Goal: Task Accomplishment & Management: Complete application form

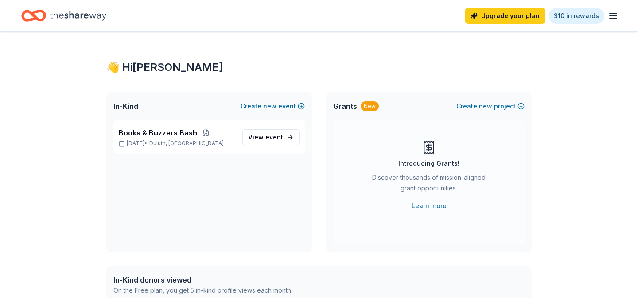
click at [613, 15] on icon "button" at bounding box center [613, 16] width 11 height 11
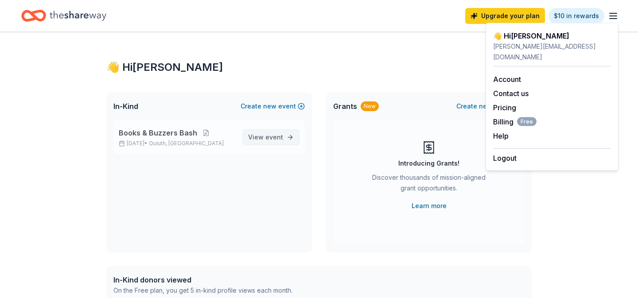
click at [282, 133] on span "View event" at bounding box center [265, 137] width 35 height 11
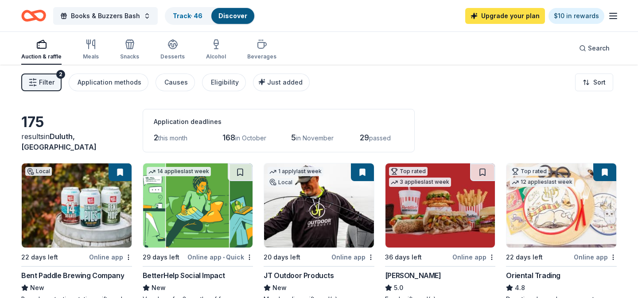
click at [519, 22] on link "Upgrade your plan" at bounding box center [505, 16] width 80 height 16
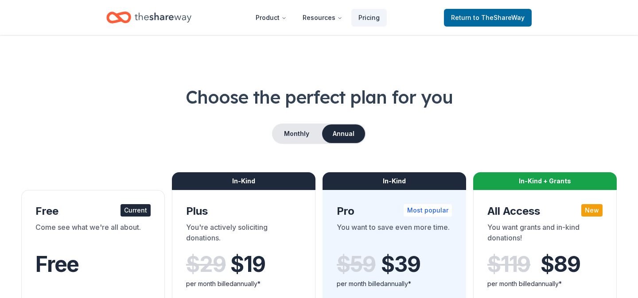
click at [562, 87] on h1 "Choose the perfect plan for you" at bounding box center [319, 97] width 596 height 25
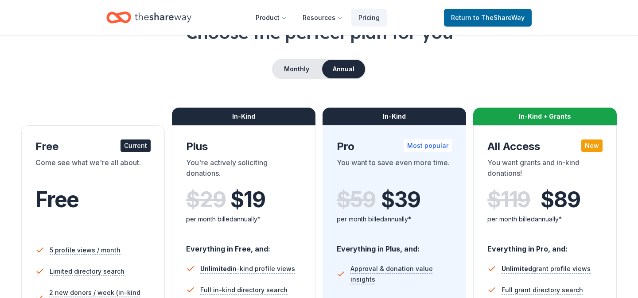
scroll to position [56, 0]
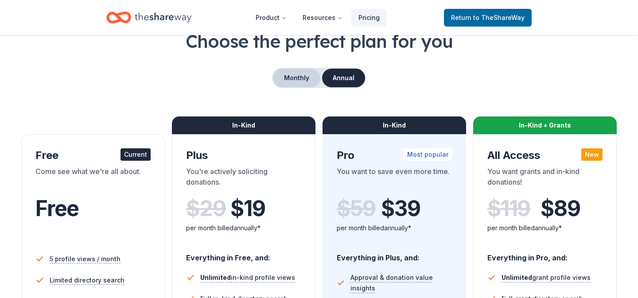
click at [304, 78] on button "Monthly" at bounding box center [296, 78] width 47 height 19
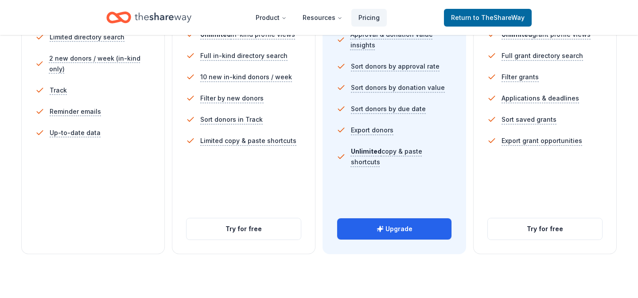
scroll to position [302, 0]
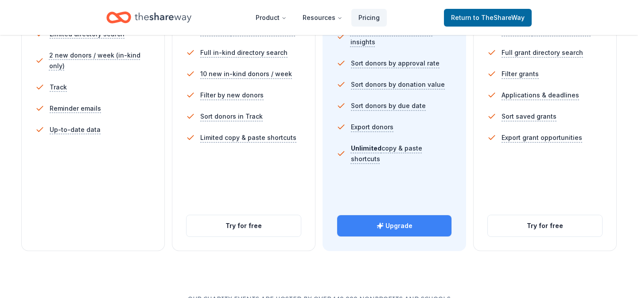
click at [413, 228] on button "Upgrade" at bounding box center [394, 225] width 114 height 21
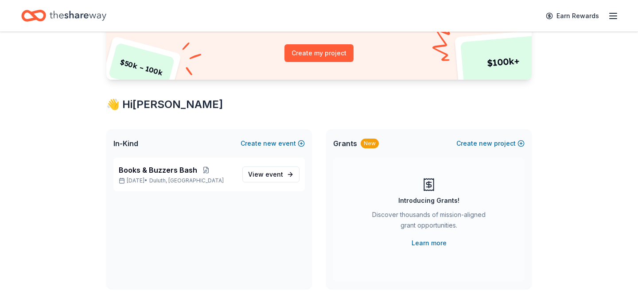
scroll to position [108, 0]
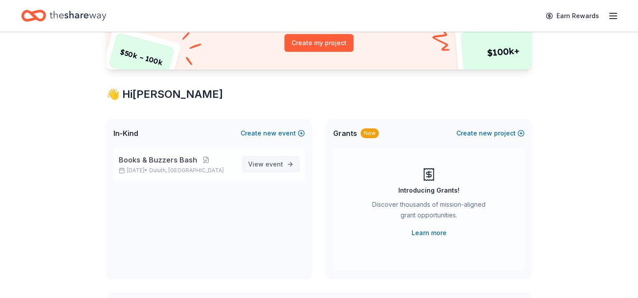
click at [278, 166] on span "event" at bounding box center [274, 164] width 18 height 8
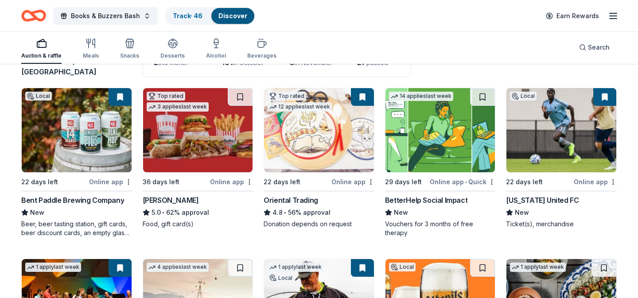
scroll to position [81, 0]
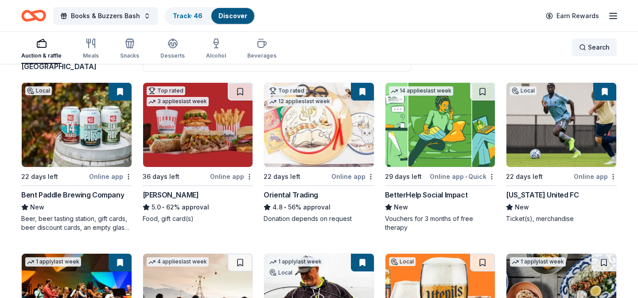
click at [593, 46] on span "Search" at bounding box center [599, 47] width 22 height 11
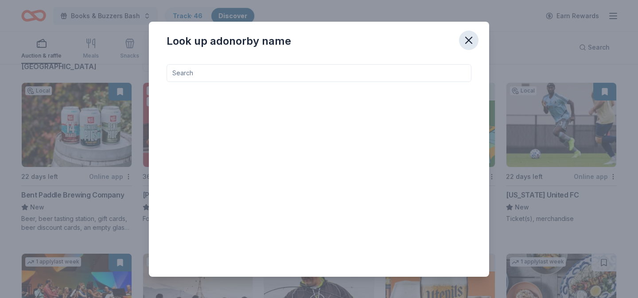
click at [467, 37] on icon "button" at bounding box center [469, 40] width 12 height 12
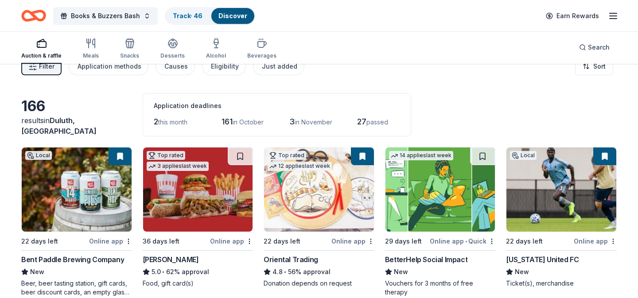
scroll to position [0, 0]
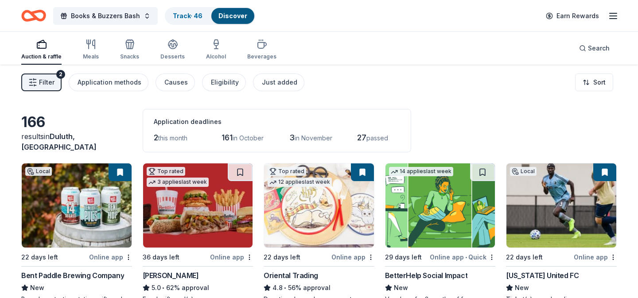
click at [54, 79] on span "Filter" at bounding box center [47, 82] width 16 height 11
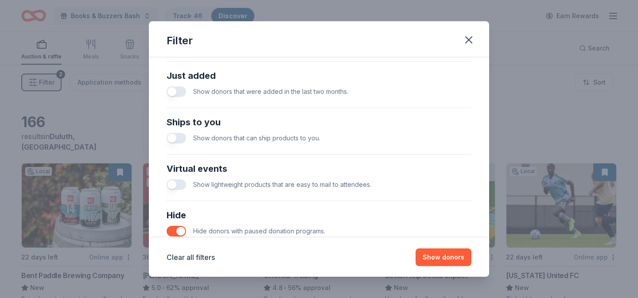
scroll to position [347, 0]
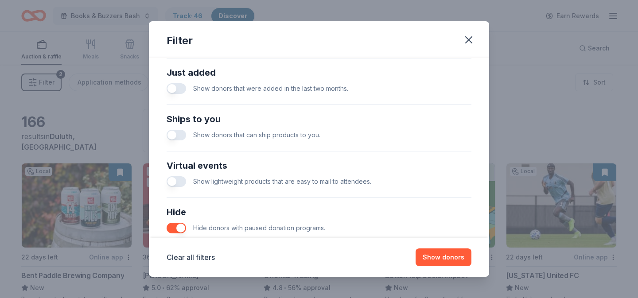
click at [178, 89] on button "button" at bounding box center [176, 88] width 19 height 11
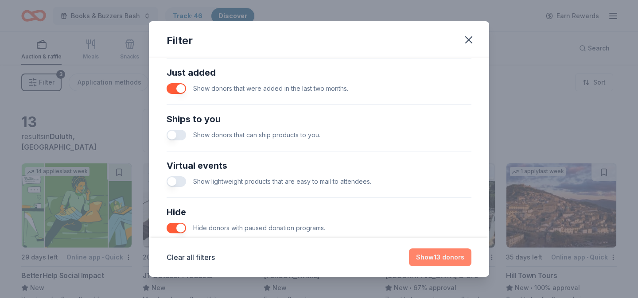
click at [464, 264] on button "Show 13 donors" at bounding box center [440, 258] width 62 height 18
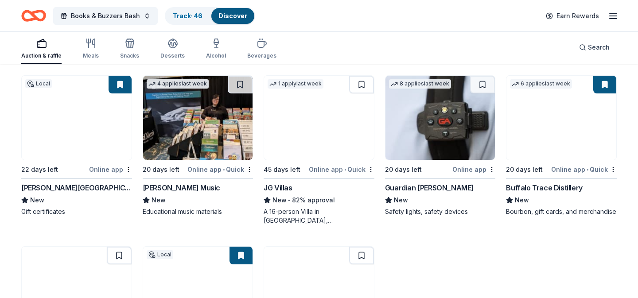
scroll to position [260, 0]
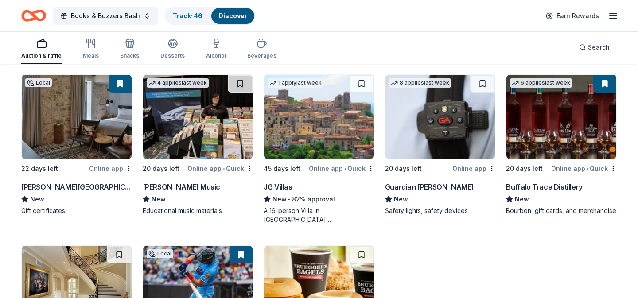
click at [61, 141] on img at bounding box center [77, 117] width 110 height 84
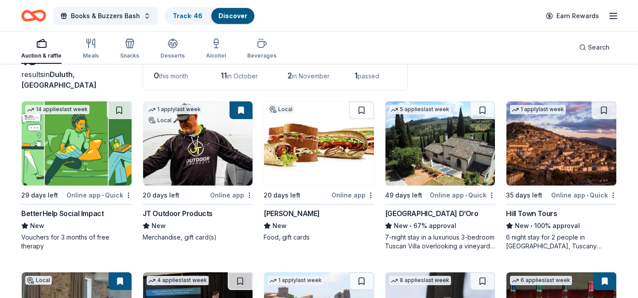
scroll to position [0, 0]
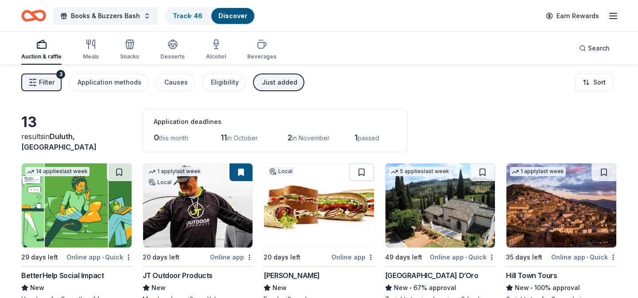
click at [285, 84] on div "Just added" at bounding box center [279, 82] width 35 height 11
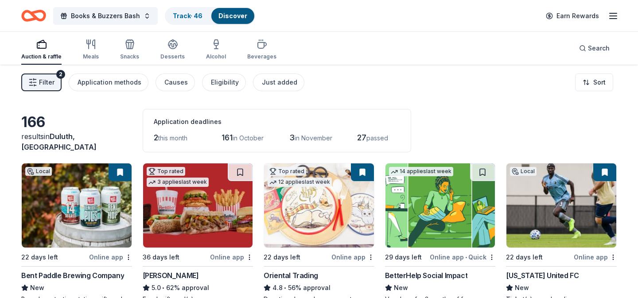
click at [403, 84] on div "Filter 2 Application methods Causes Eligibility Just added Sort" at bounding box center [319, 82] width 638 height 35
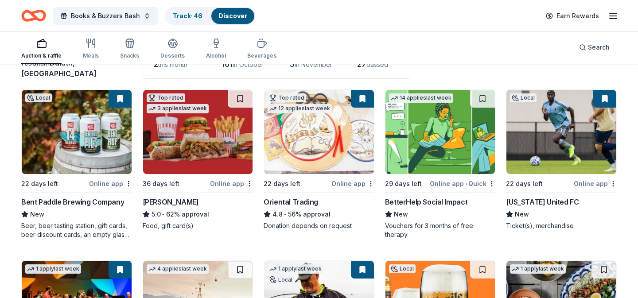
scroll to position [73, 0]
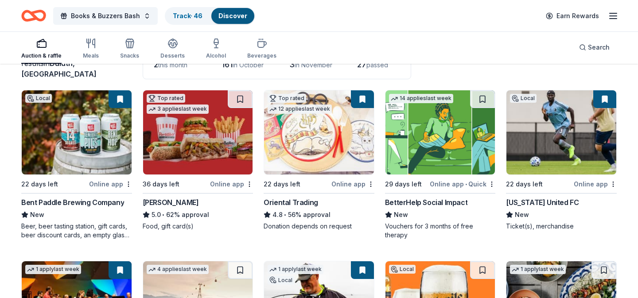
click at [355, 156] on img at bounding box center [319, 132] width 110 height 84
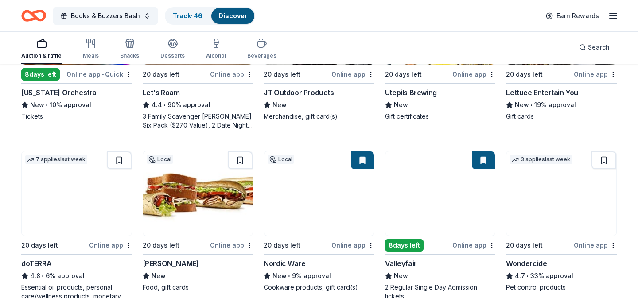
scroll to position [385, 0]
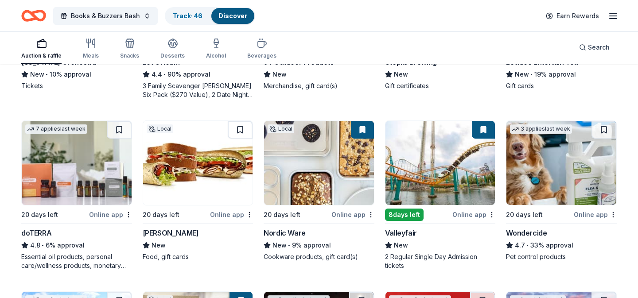
click at [321, 179] on img at bounding box center [319, 163] width 110 height 84
click at [227, 246] on div "New" at bounding box center [198, 245] width 111 height 11
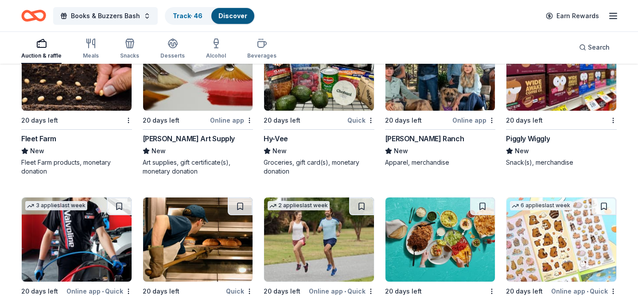
scroll to position [2327, 0]
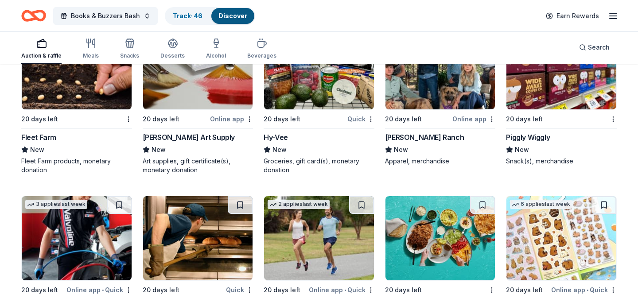
click at [541, 94] on img at bounding box center [562, 67] width 110 height 84
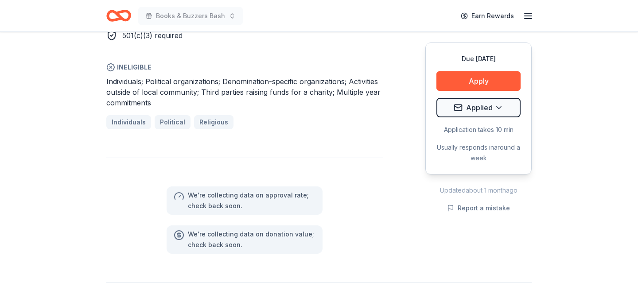
scroll to position [588, 0]
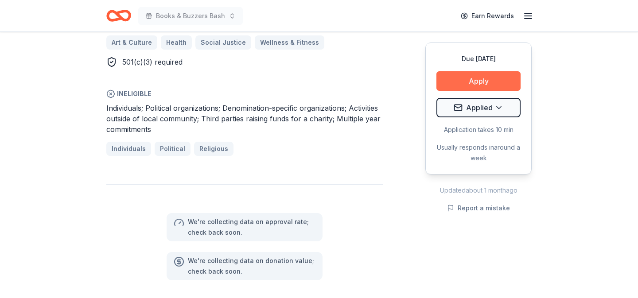
click at [489, 78] on button "Apply" at bounding box center [479, 80] width 84 height 19
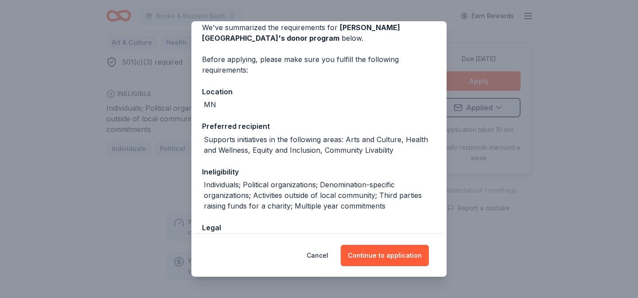
scroll to position [101, 0]
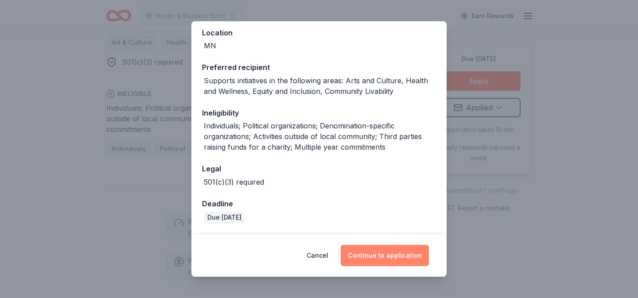
click at [382, 259] on button "Continue to application" at bounding box center [385, 255] width 88 height 21
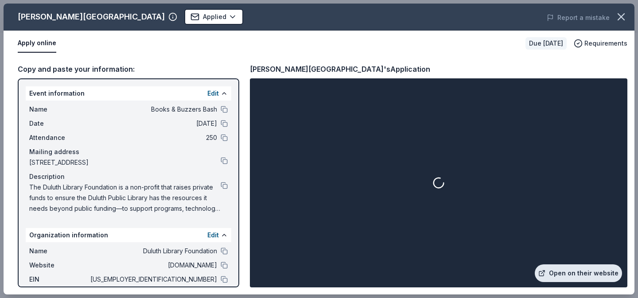
click at [590, 274] on link "Open on their website" at bounding box center [578, 274] width 87 height 18
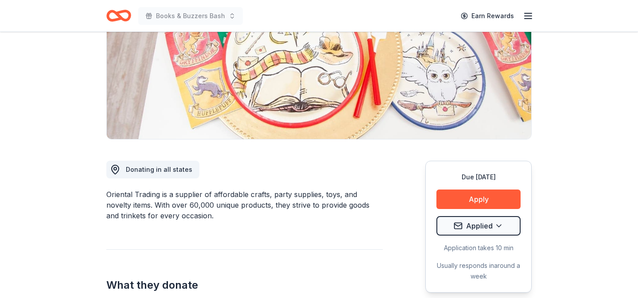
scroll to position [318, 0]
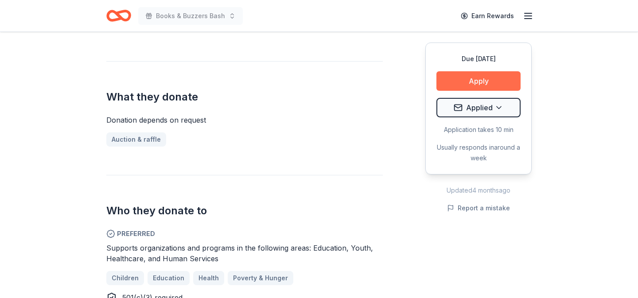
click at [478, 86] on button "Apply" at bounding box center [479, 80] width 84 height 19
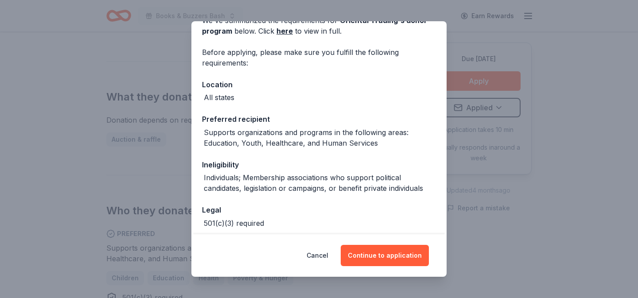
scroll to position [90, 0]
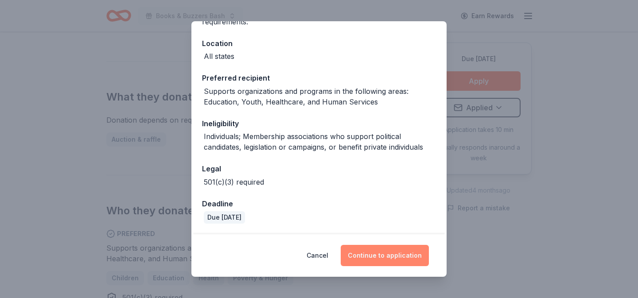
click at [396, 256] on button "Continue to application" at bounding box center [385, 255] width 88 height 21
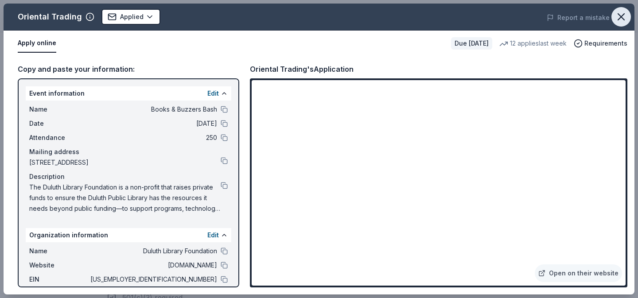
click at [619, 16] on icon "button" at bounding box center [621, 17] width 12 height 12
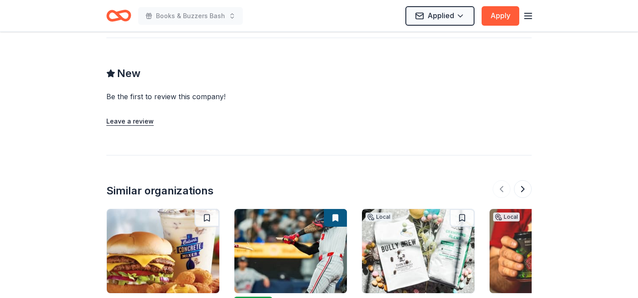
scroll to position [1017, 0]
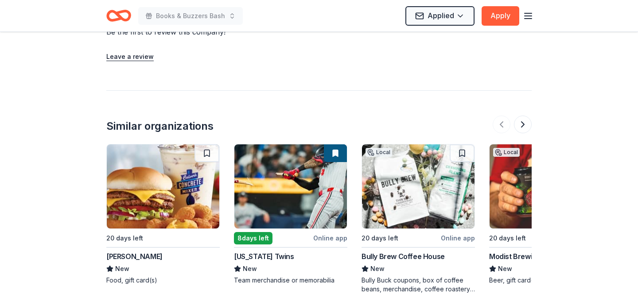
click at [255, 48] on div "Leave a review" at bounding box center [318, 55] width 425 height 14
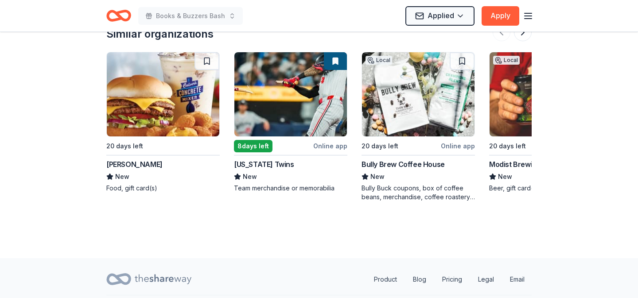
scroll to position [1133, 0]
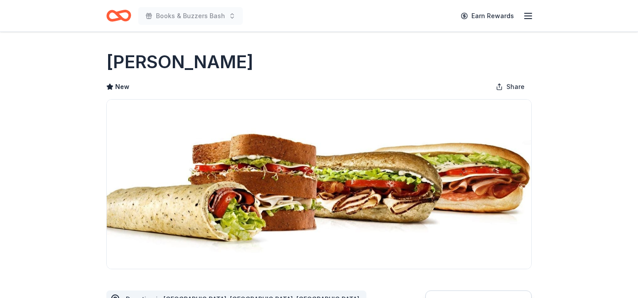
click at [311, 117] on img at bounding box center [319, 184] width 425 height 169
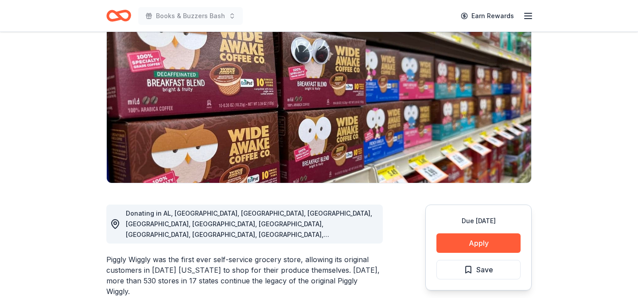
scroll to position [259, 0]
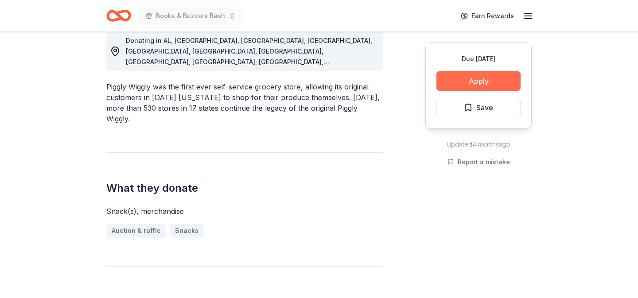
click at [487, 86] on button "Apply" at bounding box center [479, 80] width 84 height 19
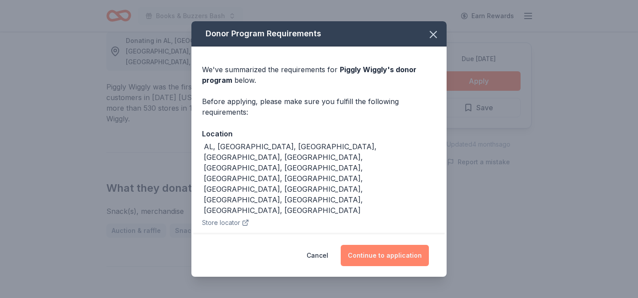
click at [384, 245] on button "Continue to application" at bounding box center [385, 255] width 88 height 21
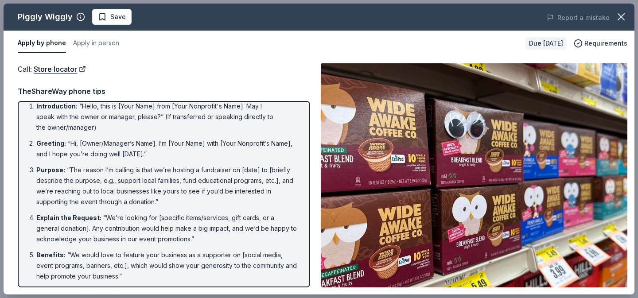
scroll to position [0, 0]
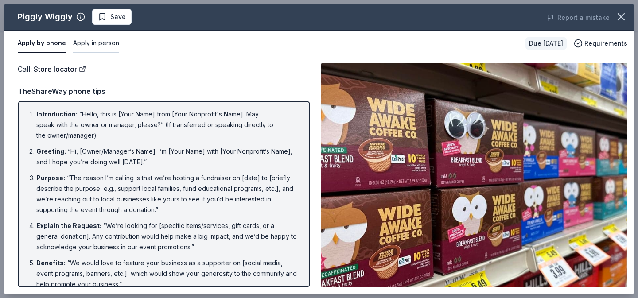
click at [105, 43] on button "Apply in person" at bounding box center [96, 43] width 46 height 19
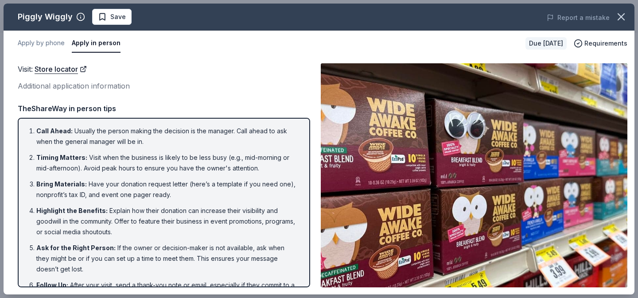
click at [191, 96] on div "Visit : Store locator Additional application information TheShareWay in person …" at bounding box center [164, 175] width 292 height 224
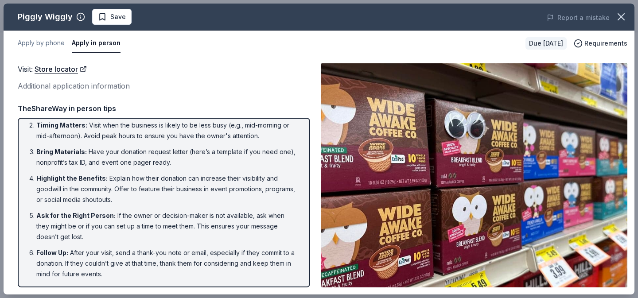
click at [181, 95] on div "Visit : Store locator Additional application information TheShareWay in person …" at bounding box center [164, 175] width 292 height 224
click at [51, 42] on button "Apply by phone" at bounding box center [41, 43] width 47 height 19
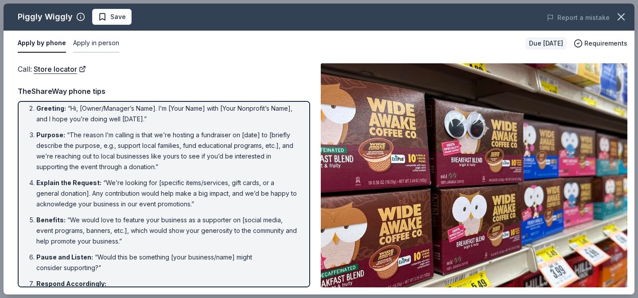
click at [97, 43] on button "Apply in person" at bounding box center [96, 43] width 46 height 19
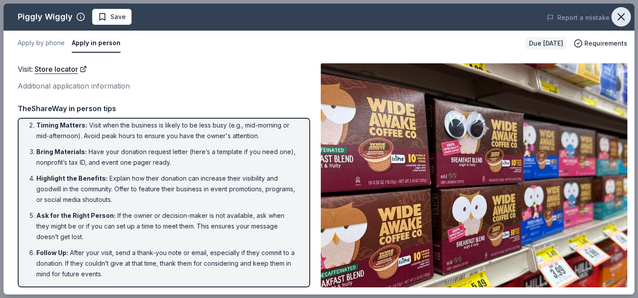
click at [627, 16] on icon "button" at bounding box center [621, 17] width 12 height 12
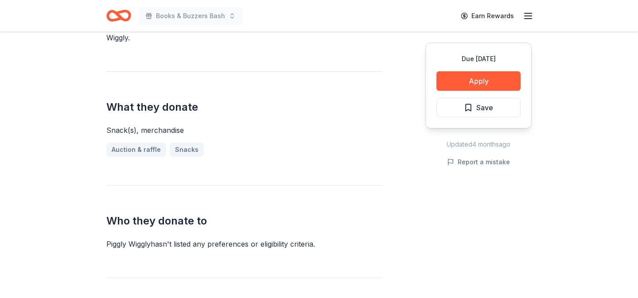
scroll to position [385, 0]
